Goal: Find specific page/section: Find specific page/section

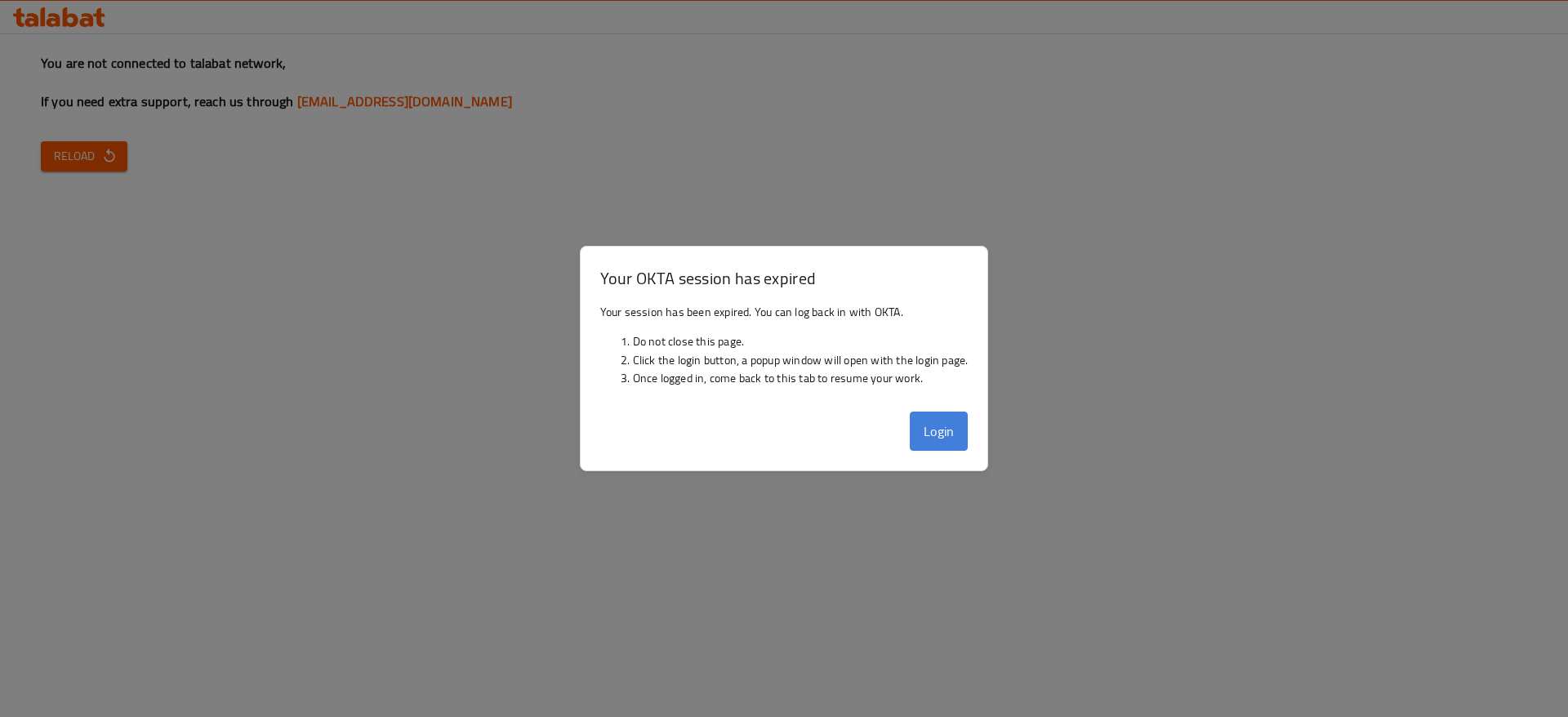
click at [945, 428] on button "Login" at bounding box center [939, 431] width 58 height 40
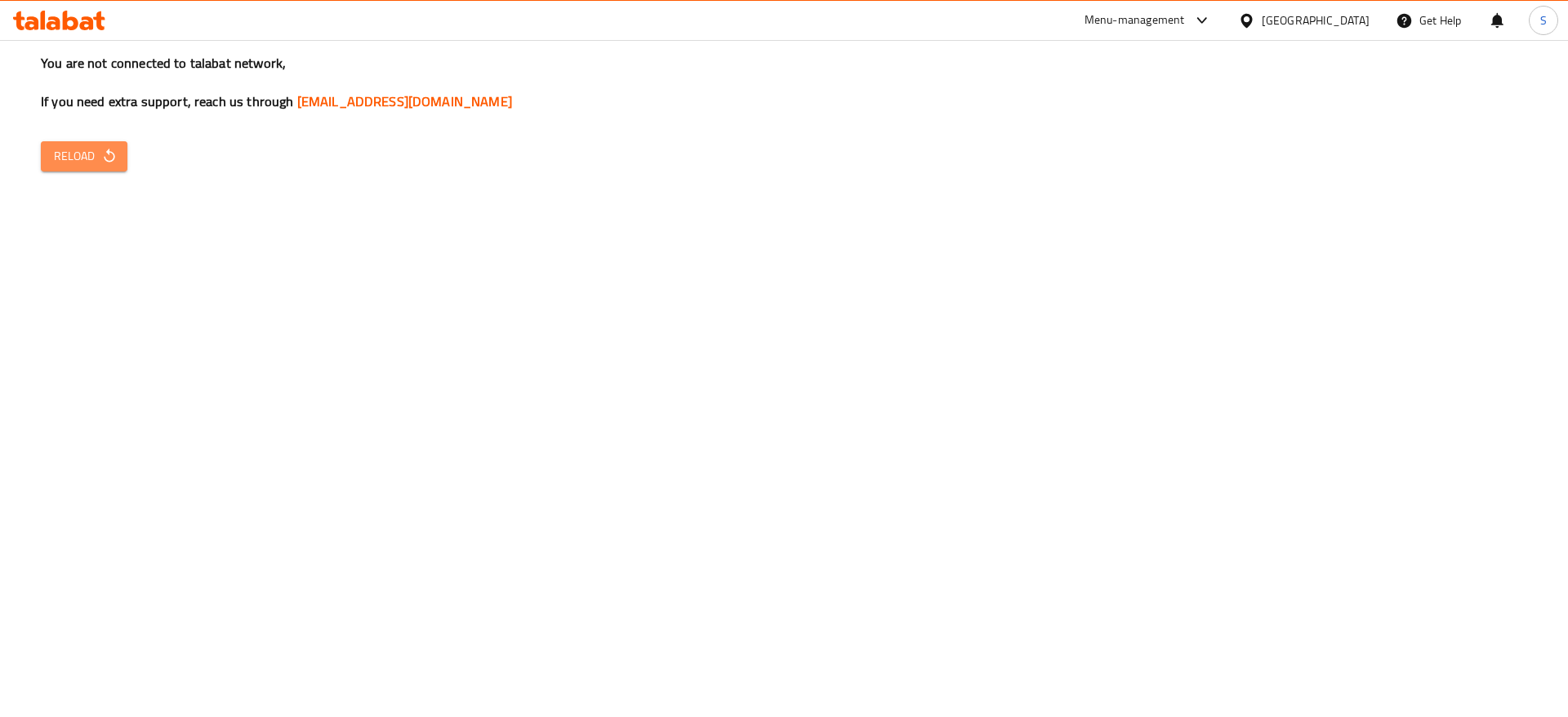
click at [104, 162] on icon "button" at bounding box center [109, 156] width 16 height 16
click at [1211, 17] on icon at bounding box center [1202, 21] width 20 height 20
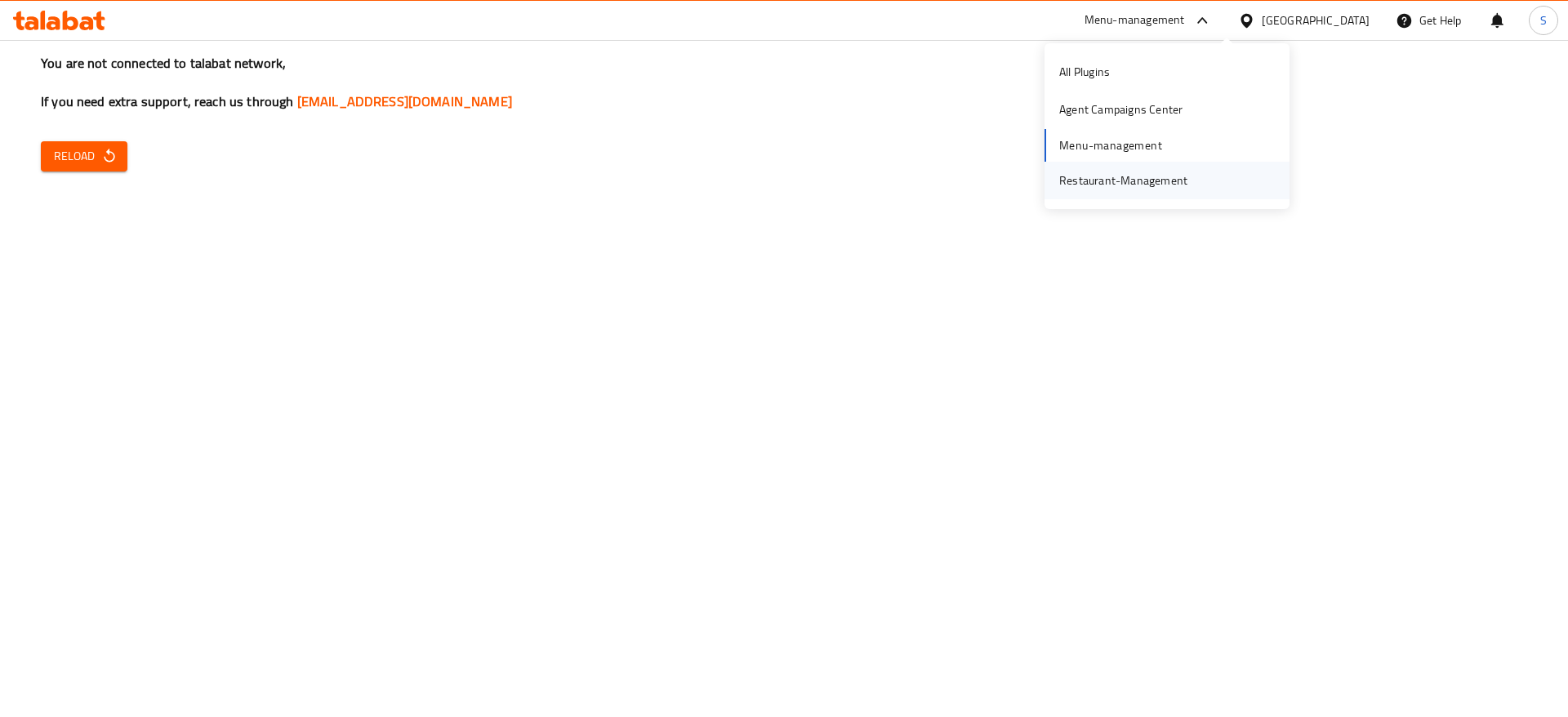
click at [1193, 181] on div "Restaurant-Management" at bounding box center [1123, 180] width 155 height 38
